Goal: Information Seeking & Learning: Find specific fact

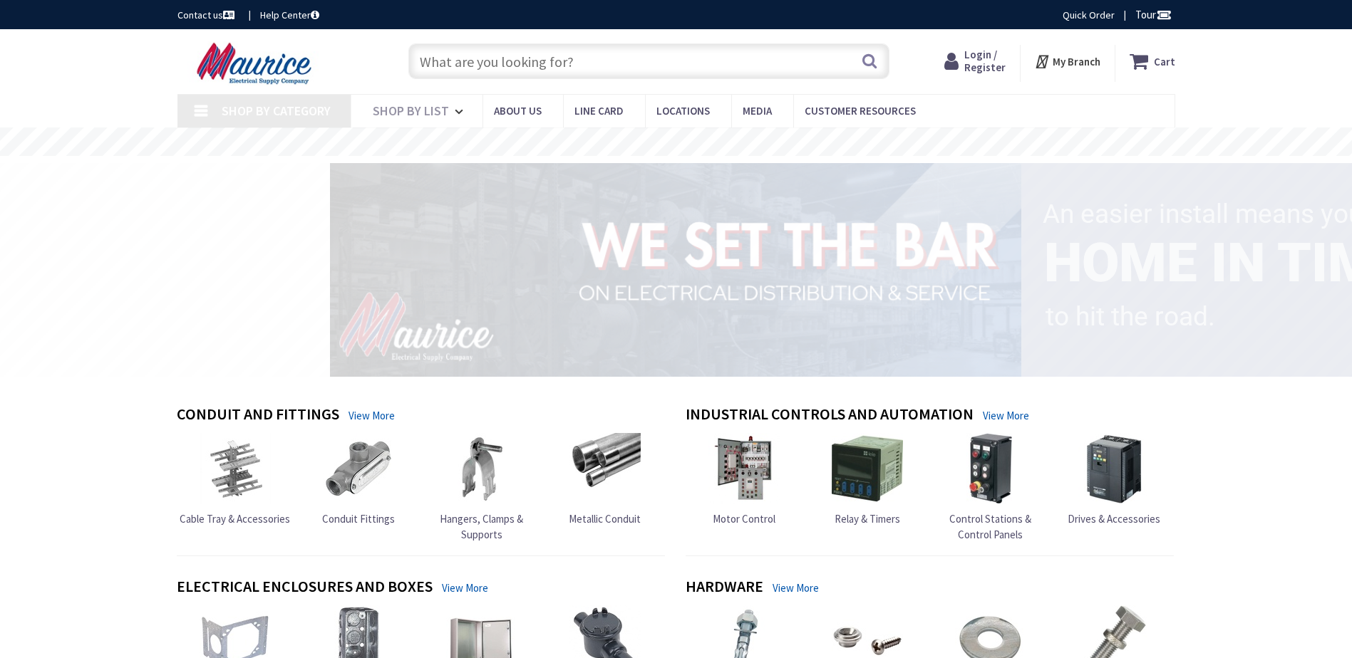
type input "[GEOGRAPHIC_DATA], [GEOGRAPHIC_DATA]"
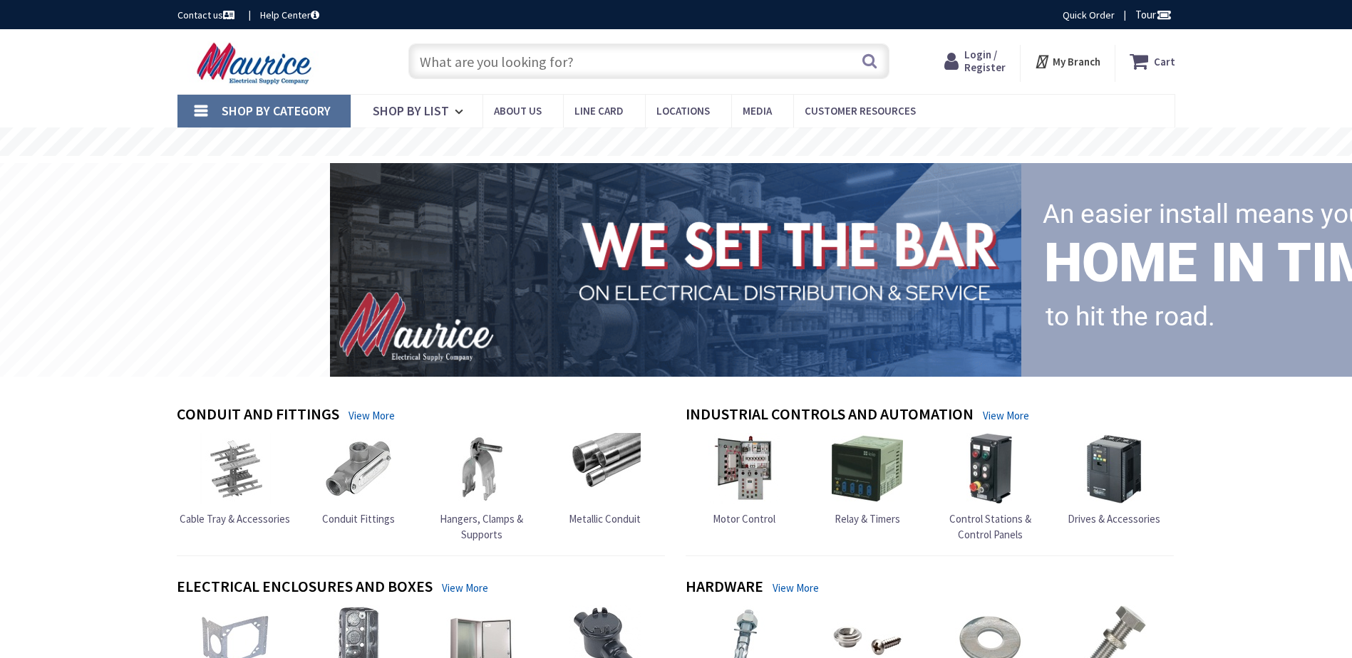
click at [566, 61] on input "text" at bounding box center [648, 61] width 481 height 36
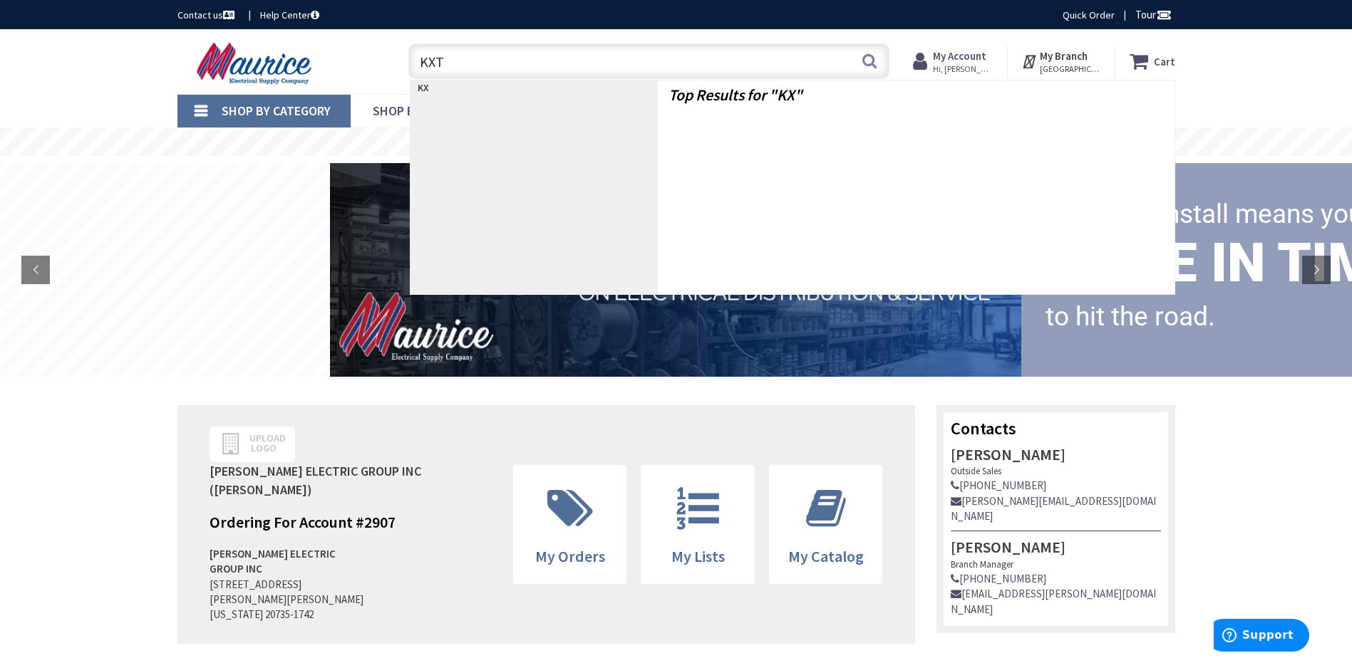
type input "KXTA"
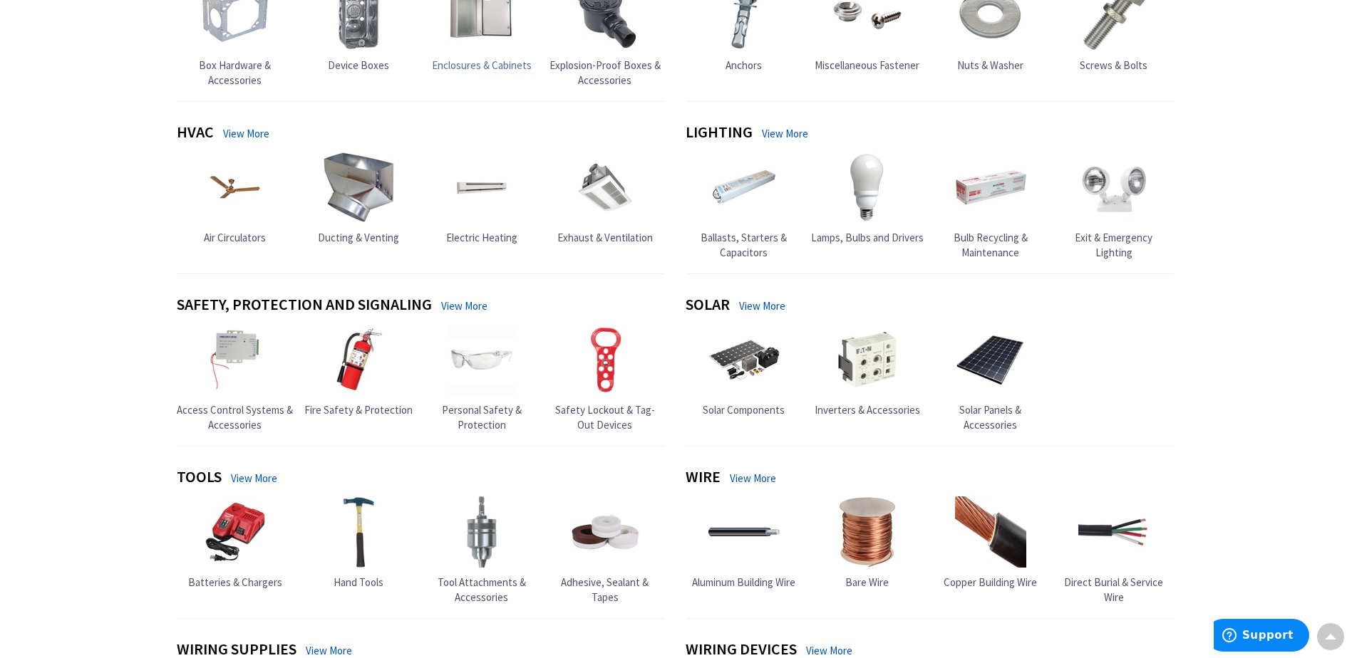
scroll to position [950, 0]
